Goal: Task Accomplishment & Management: Complete application form

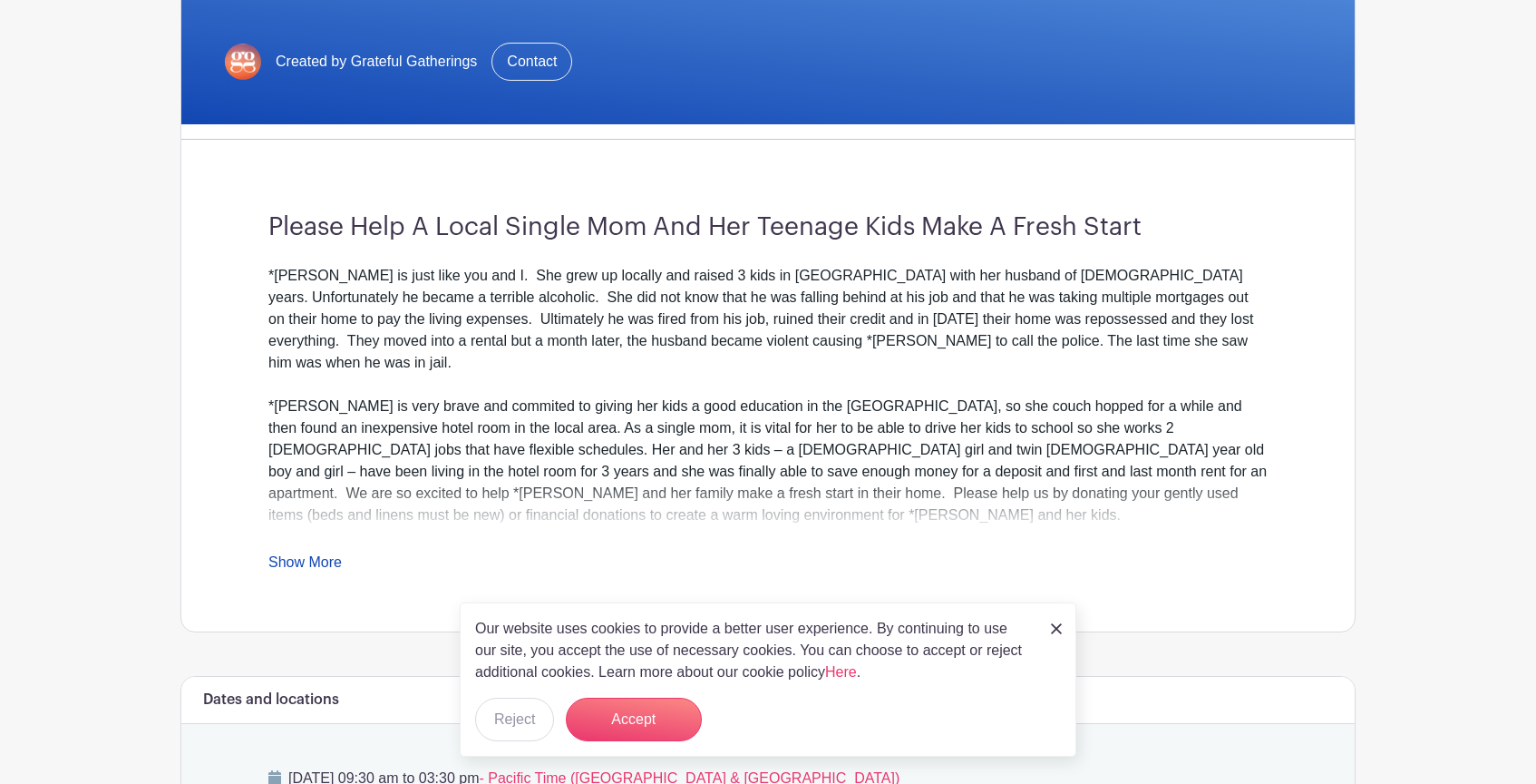
scroll to position [355, 0]
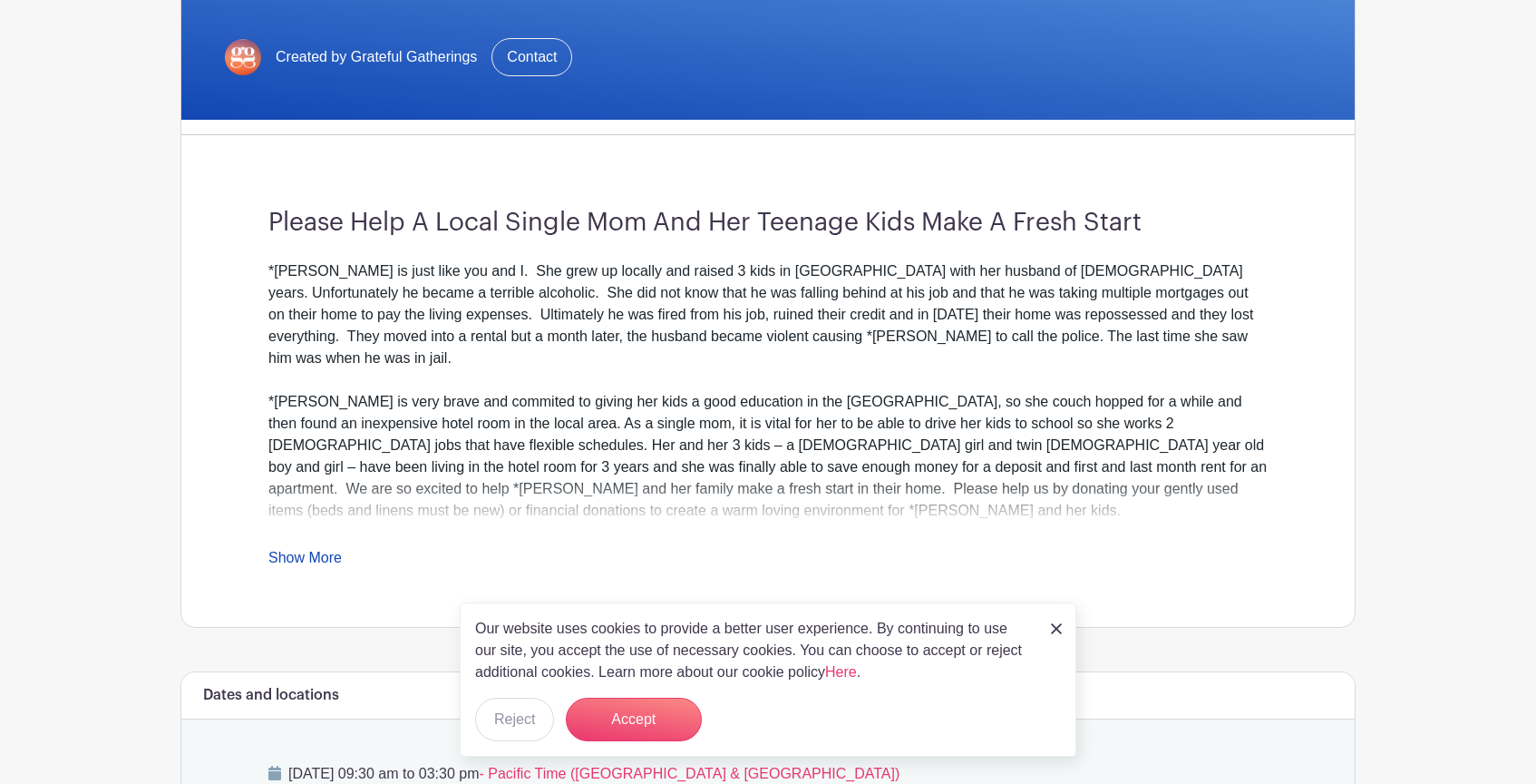
click at [327, 558] on link "Show More" at bounding box center [305, 560] width 74 height 22
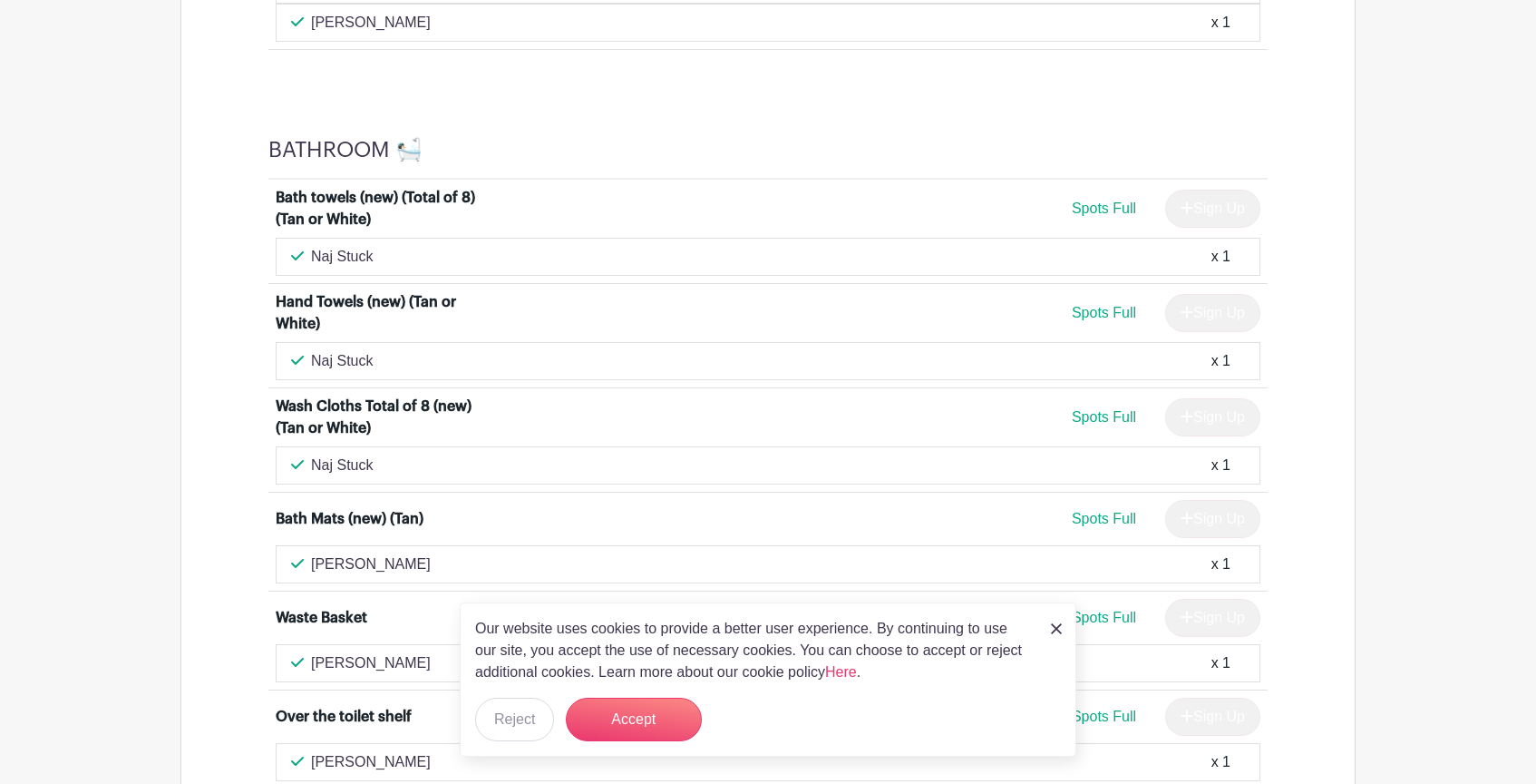
scroll to position [2970, 0]
click at [1055, 630] on img at bounding box center [1056, 628] width 11 height 11
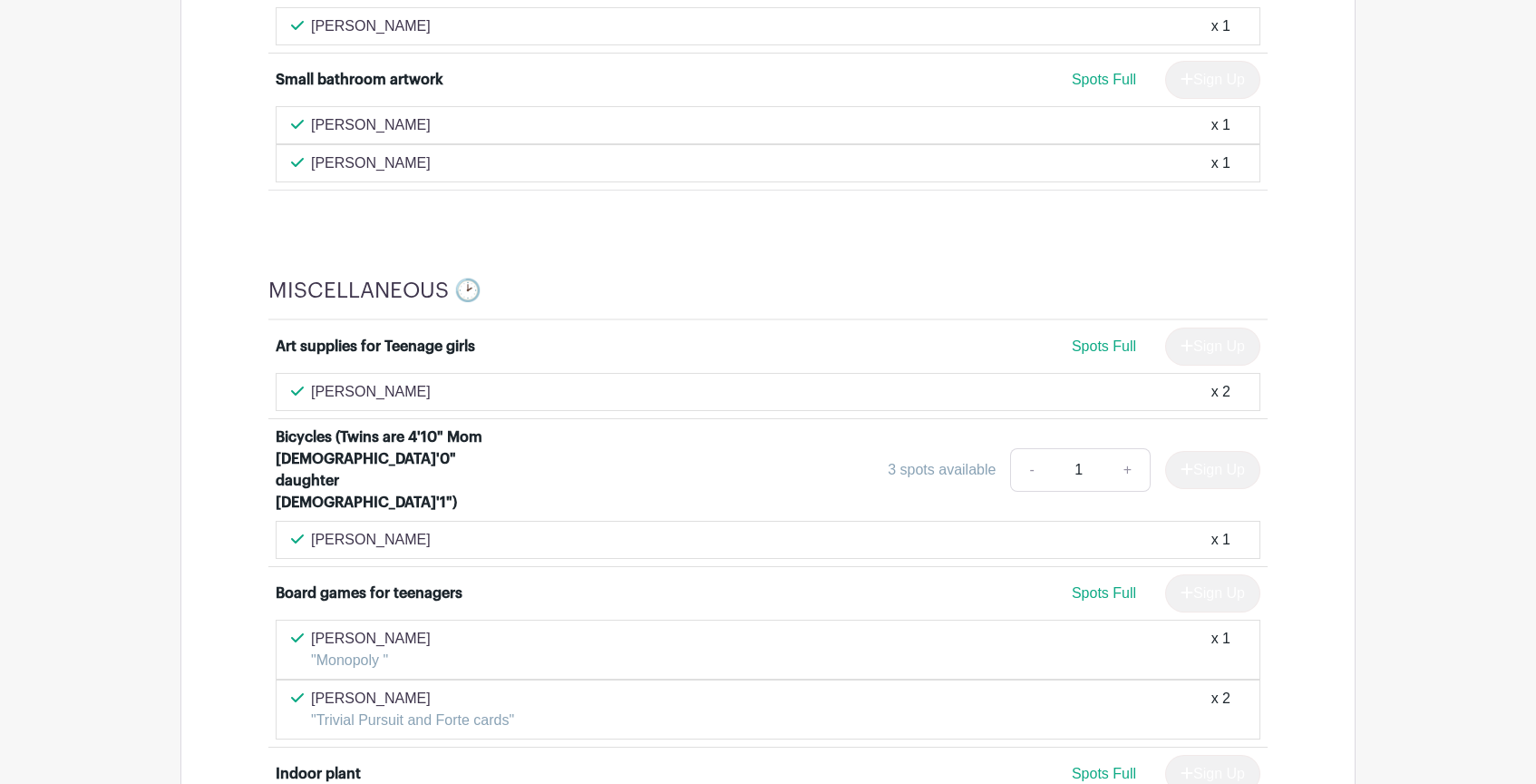
scroll to position [3716, 0]
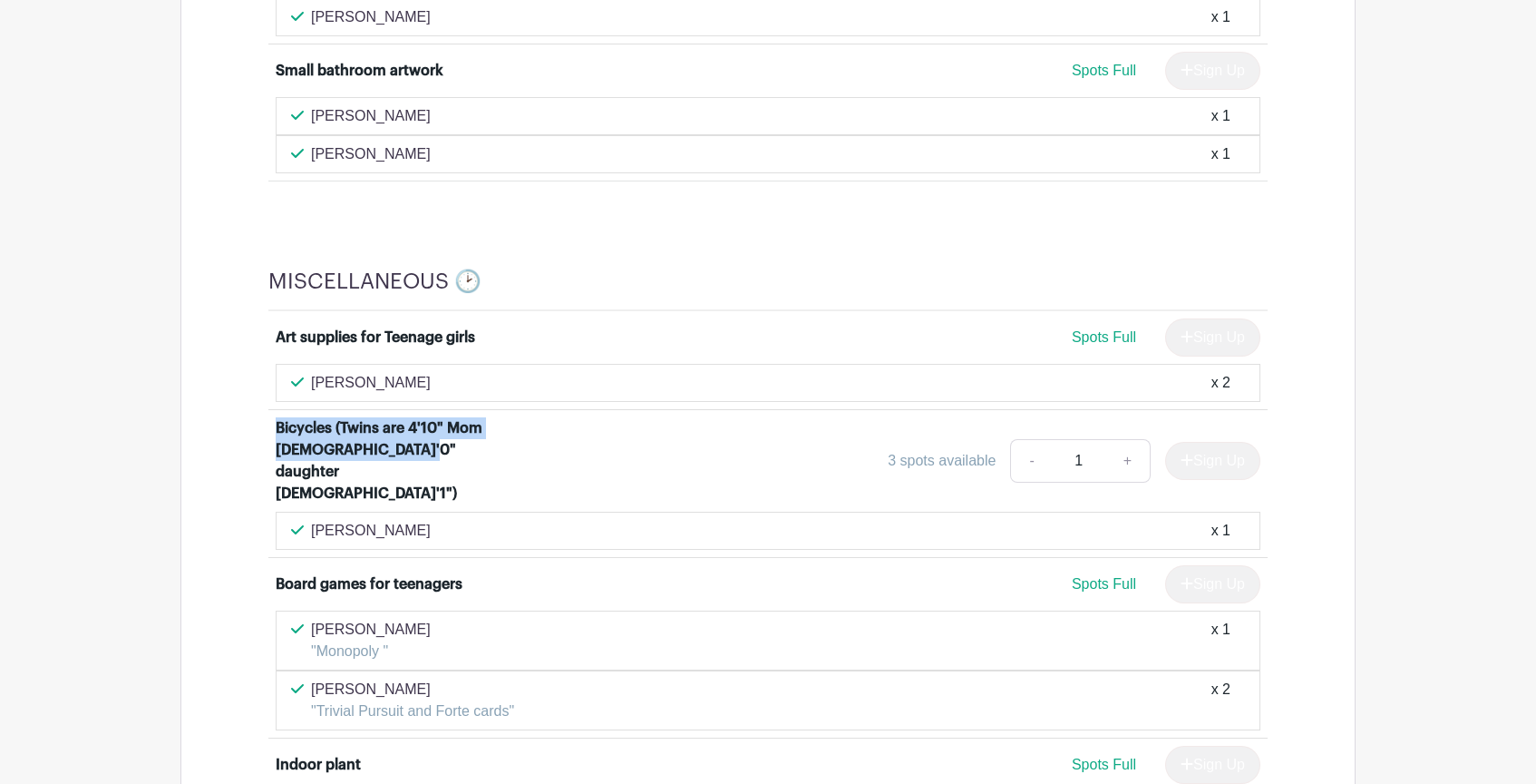
drag, startPoint x: 436, startPoint y: 432, endPoint x: 266, endPoint y: 414, distance: 171.0
copy div "Bicycles (Twins are 4'10" Mom [DEMOGRAPHIC_DATA]'0" daughter [DEMOGRAPHIC_DATA]…"
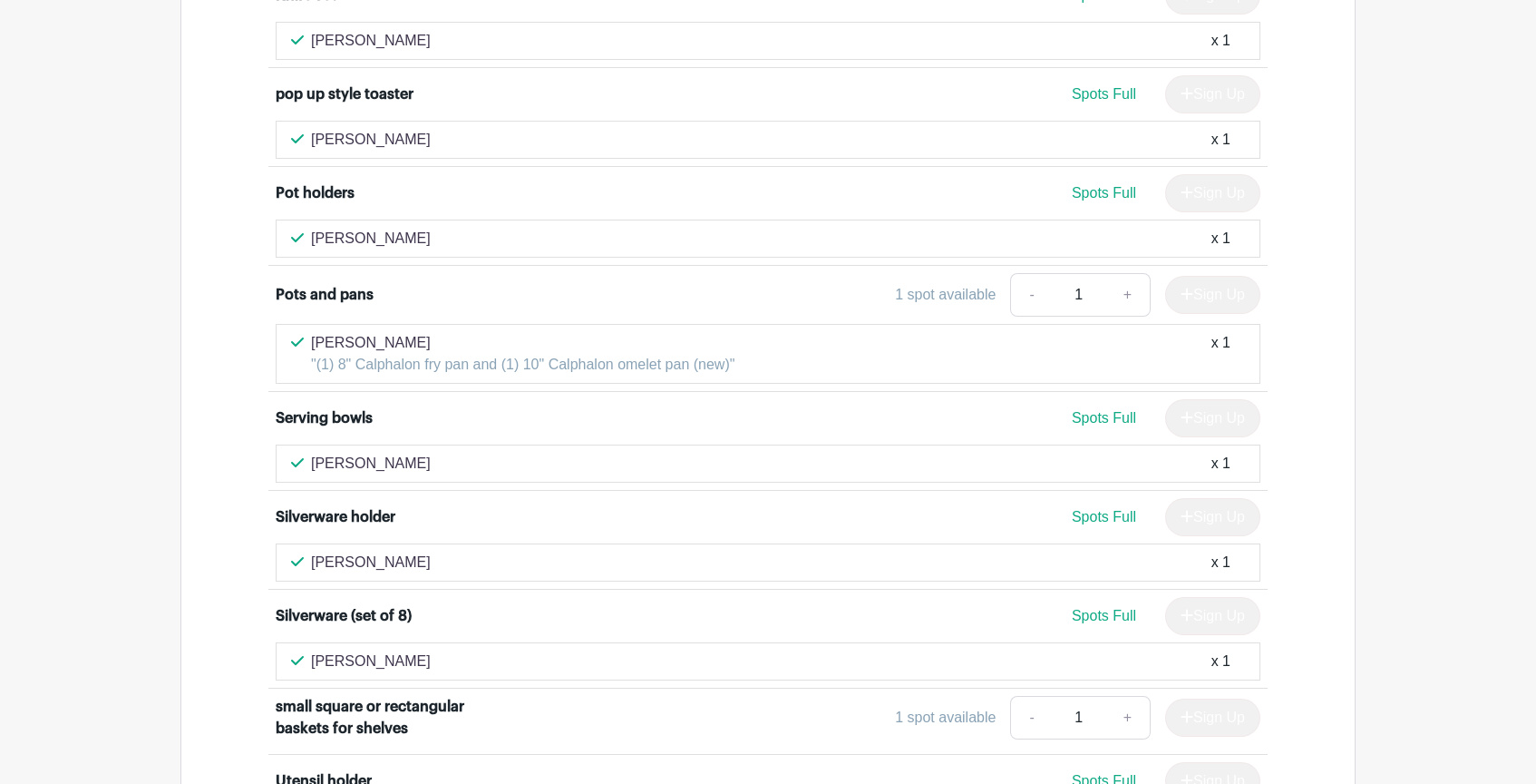
scroll to position [12120, 0]
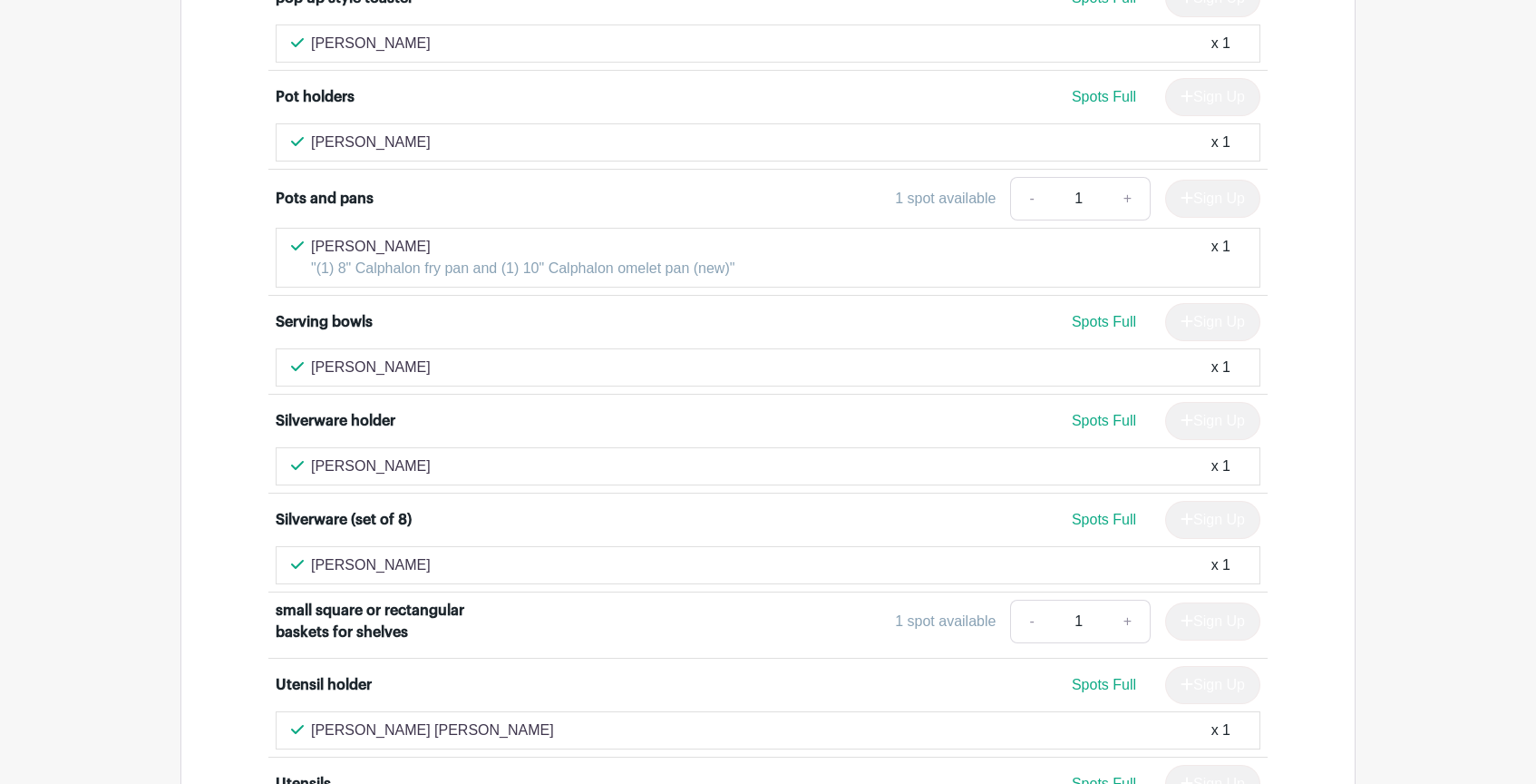
click at [736, 402] on div "Spots Full Sign Up" at bounding box center [892, 421] width 739 height 38
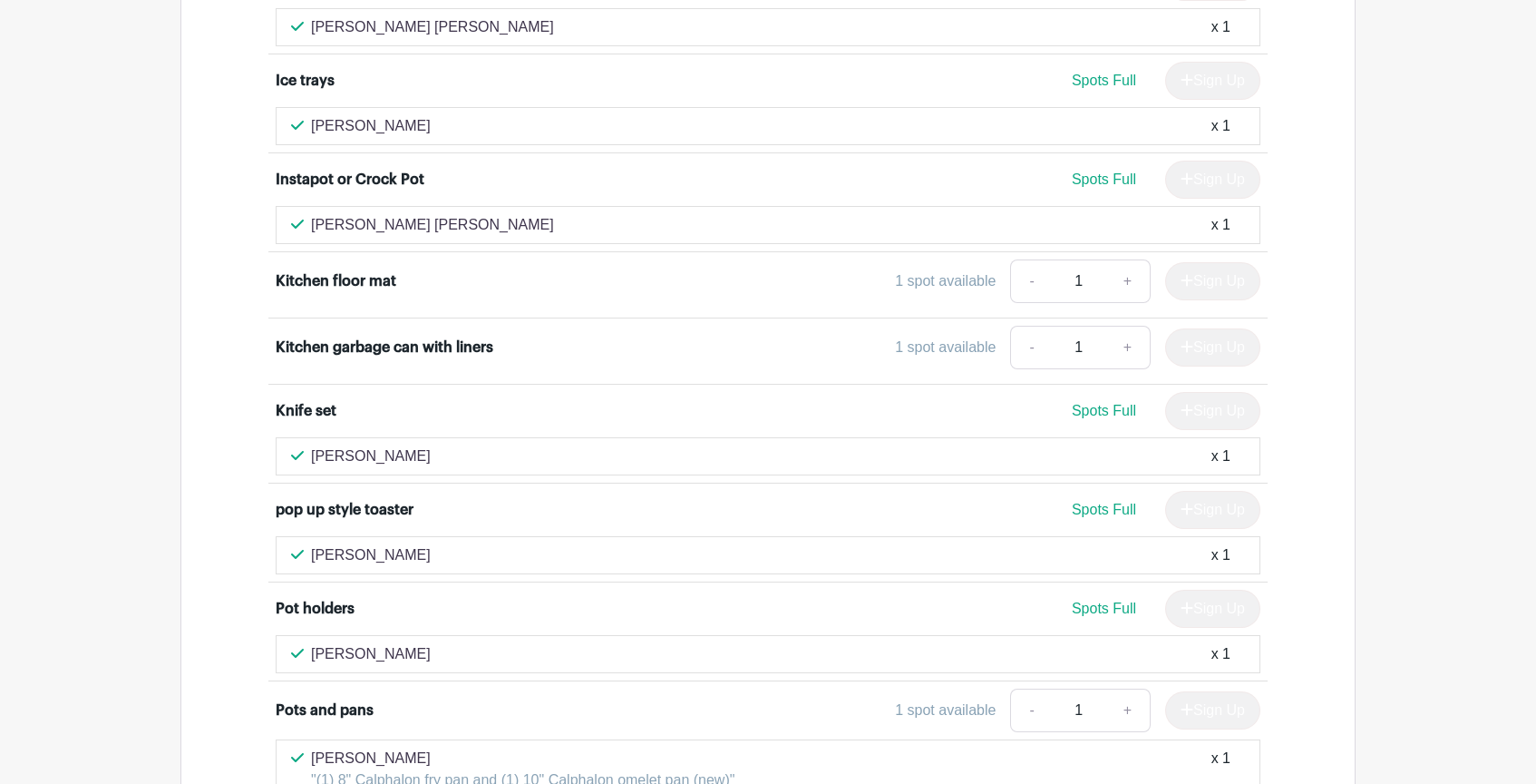
scroll to position [11593, 0]
